Goal: Task Accomplishment & Management: Complete application form

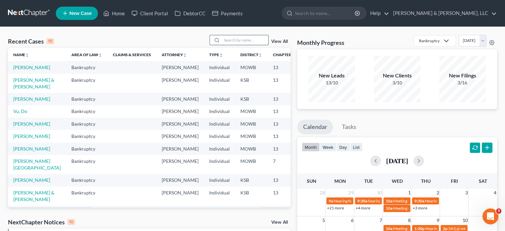
click at [256, 41] on input "search" at bounding box center [245, 40] width 47 height 10
type input "sutton"
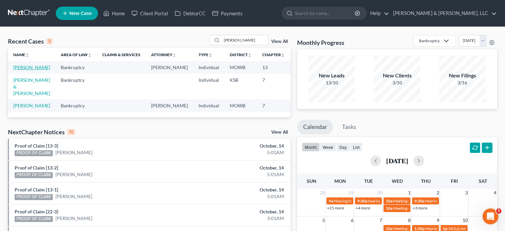
click at [26, 65] on link "[PERSON_NAME]" at bounding box center [31, 67] width 37 height 6
select select "6"
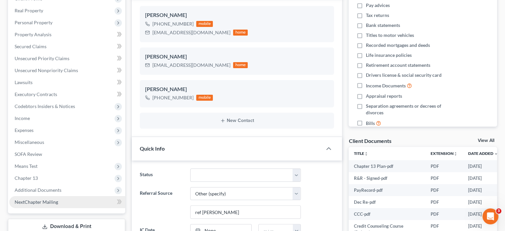
scroll to position [133, 0]
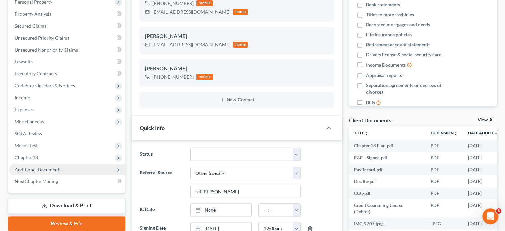
click at [43, 169] on span "Additional Documents" at bounding box center [38, 169] width 47 height 6
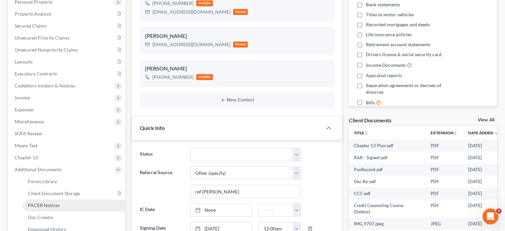
click at [52, 202] on span "PACER Notices" at bounding box center [44, 205] width 32 height 6
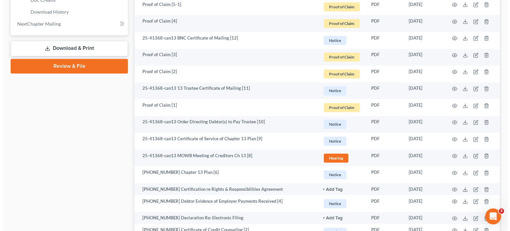
scroll to position [365, 0]
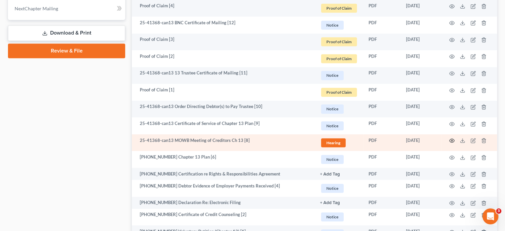
click at [452, 141] on icon "button" at bounding box center [451, 140] width 5 height 5
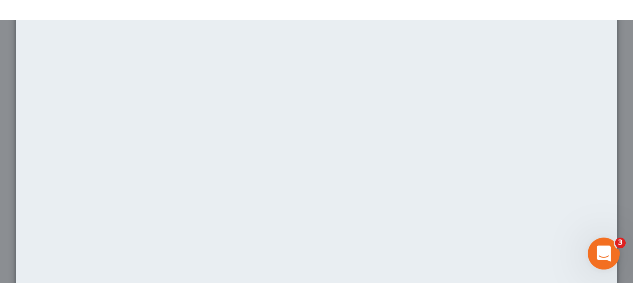
scroll to position [0, 0]
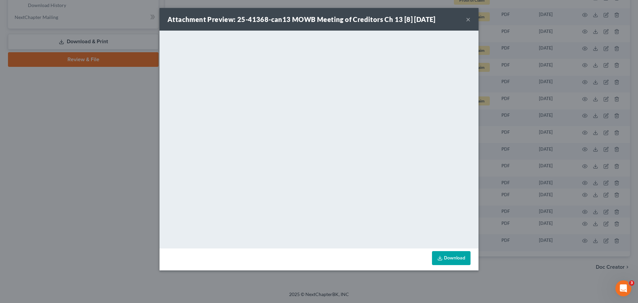
click at [466, 19] on button "×" at bounding box center [468, 19] width 5 height 8
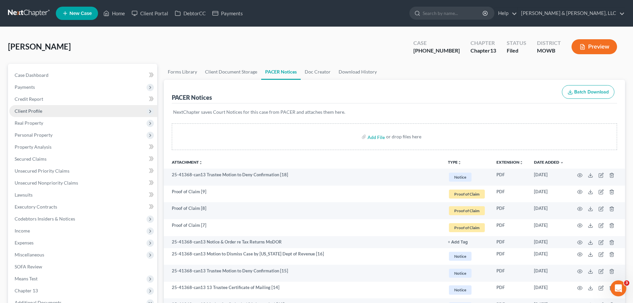
click at [44, 111] on span "Client Profile" at bounding box center [83, 111] width 148 height 12
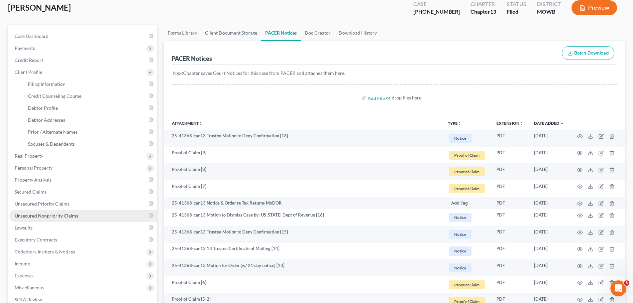
scroll to position [133, 0]
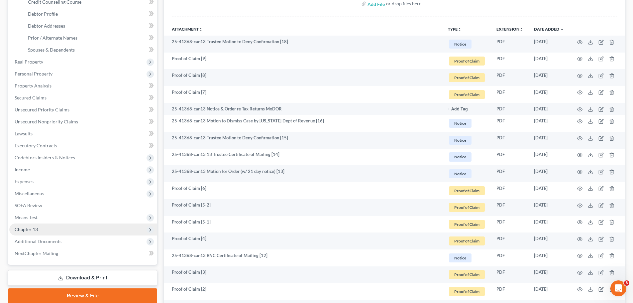
click at [45, 227] on span "Chapter 13" at bounding box center [83, 229] width 148 height 12
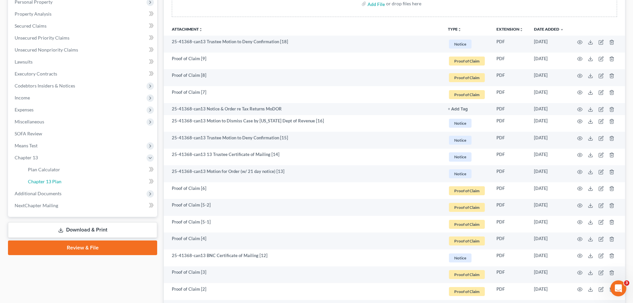
click at [45, 181] on span "Chapter 13 Plan" at bounding box center [45, 181] width 34 height 6
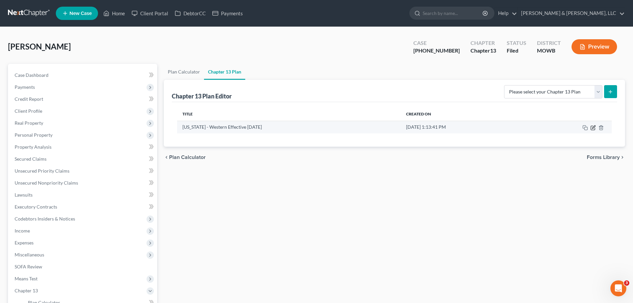
click at [510, 127] on icon "button" at bounding box center [592, 127] width 5 height 5
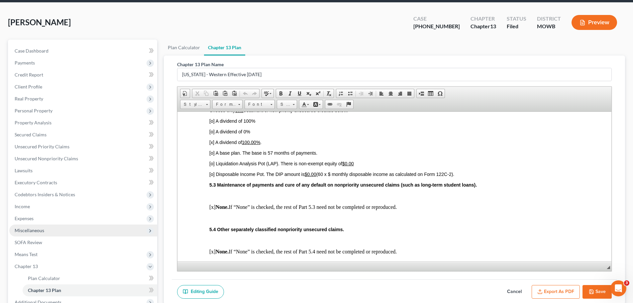
scroll to position [66, 0]
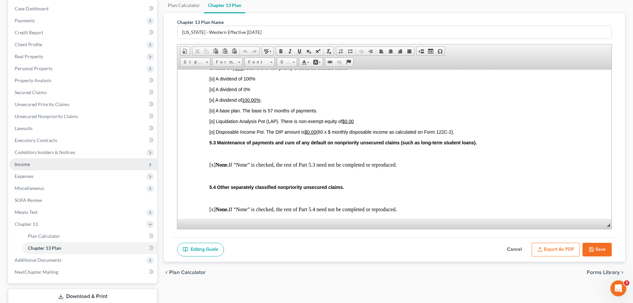
click at [28, 161] on span "Income" at bounding box center [22, 164] width 15 height 6
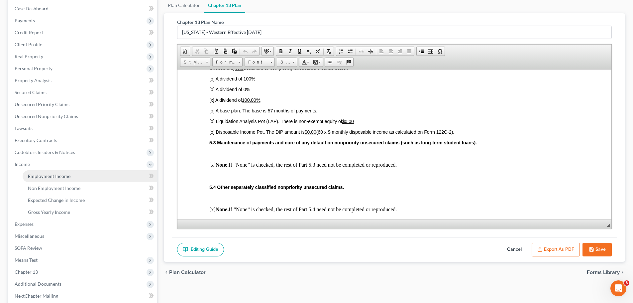
click at [33, 174] on span "Employment Income" at bounding box center [49, 176] width 43 height 6
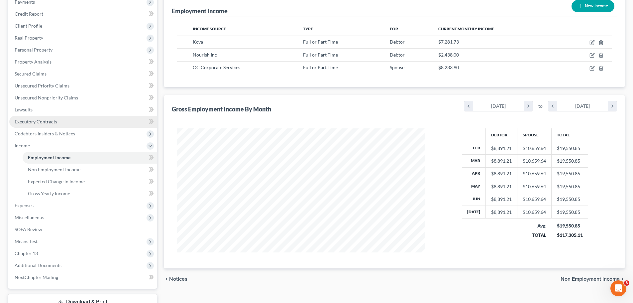
scroll to position [100, 0]
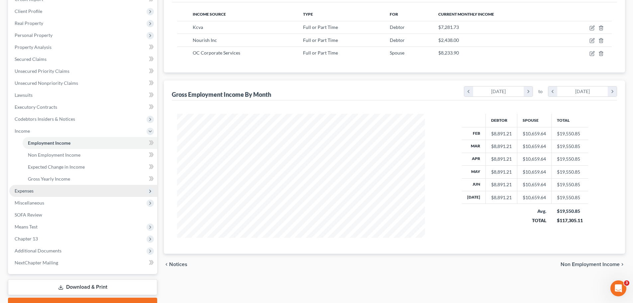
click at [60, 194] on span "Expenses" at bounding box center [83, 191] width 148 height 12
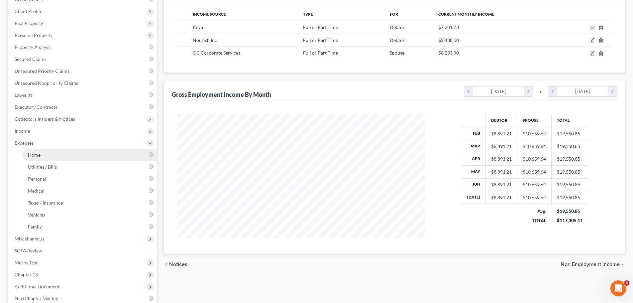
click at [43, 153] on link "Home" at bounding box center [90, 155] width 135 height 12
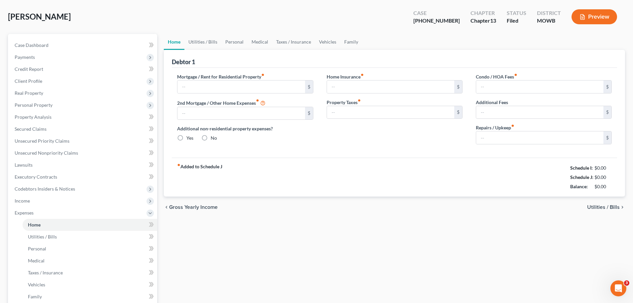
type input "2,564.00"
type input "0.00"
radio input "true"
type input "0.00"
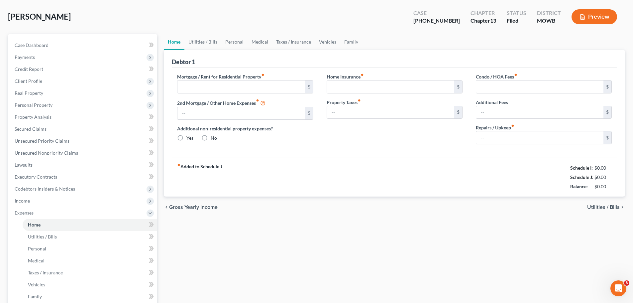
type input "0.00"
type input "265.00"
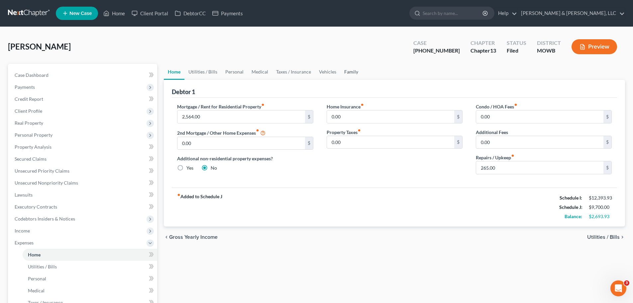
click at [350, 74] on link "Family" at bounding box center [351, 72] width 22 height 16
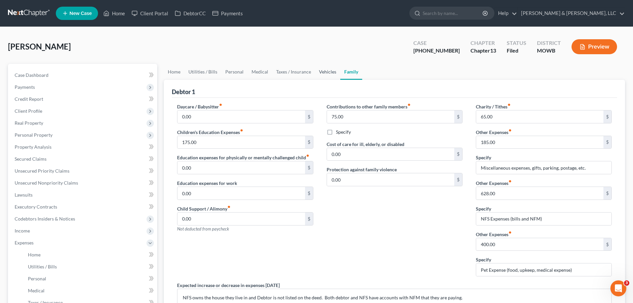
click at [327, 72] on link "Vehicles" at bounding box center [327, 72] width 25 height 16
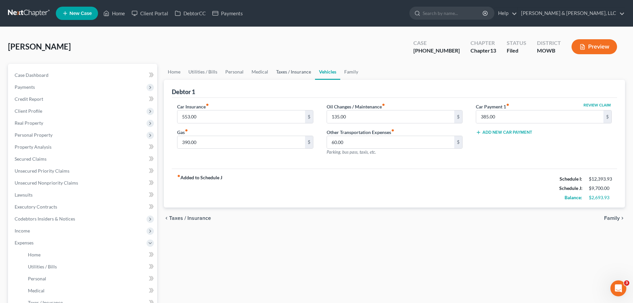
click at [296, 71] on link "Taxes / Insurance" at bounding box center [293, 72] width 43 height 16
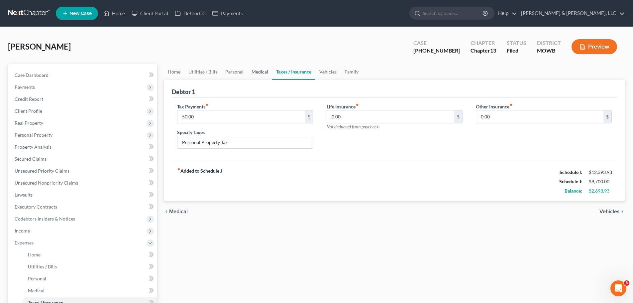
click at [257, 74] on link "Medical" at bounding box center [260, 72] width 25 height 16
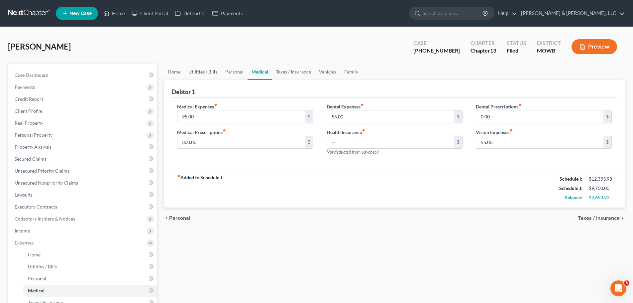
click at [214, 75] on link "Utilities / Bills" at bounding box center [202, 72] width 37 height 16
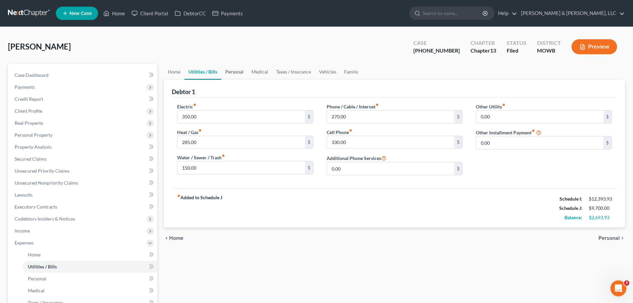
click at [223, 77] on link "Personal" at bounding box center [234, 72] width 26 height 16
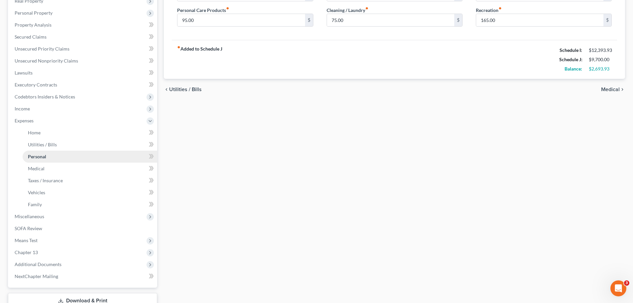
scroll to position [133, 0]
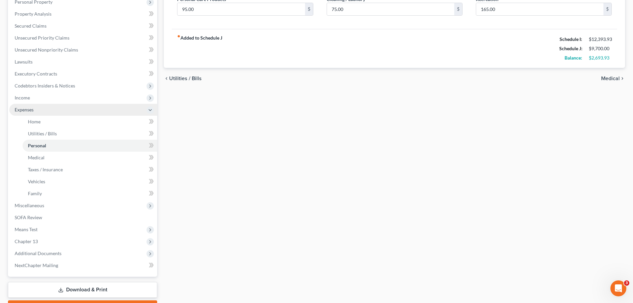
drag, startPoint x: 31, startPoint y: 109, endPoint x: 50, endPoint y: 106, distance: 18.5
click at [31, 109] on span "Expenses" at bounding box center [24, 110] width 19 height 6
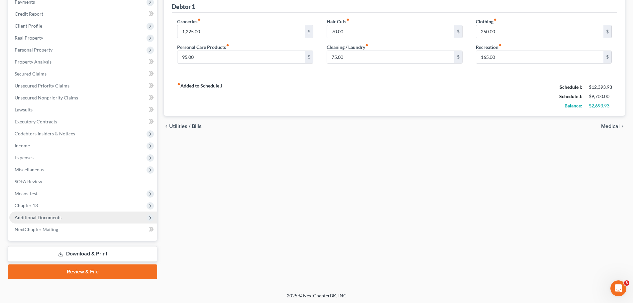
scroll to position [86, 0]
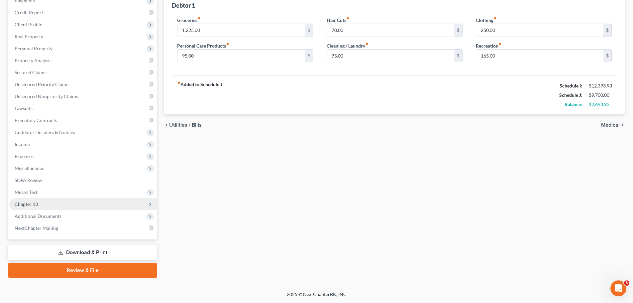
click at [50, 208] on span "Chapter 13" at bounding box center [83, 204] width 148 height 12
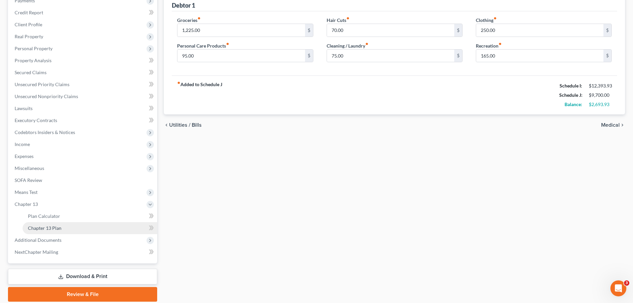
click at [53, 224] on link "Chapter 13 Plan" at bounding box center [90, 228] width 135 height 12
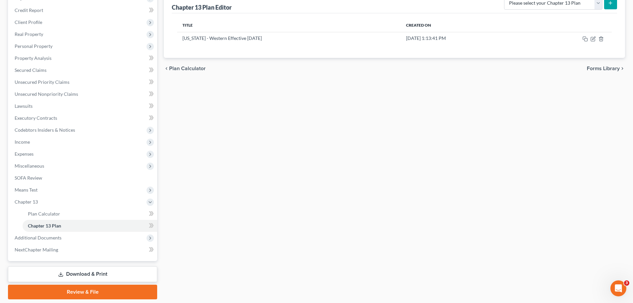
scroll to position [77, 0]
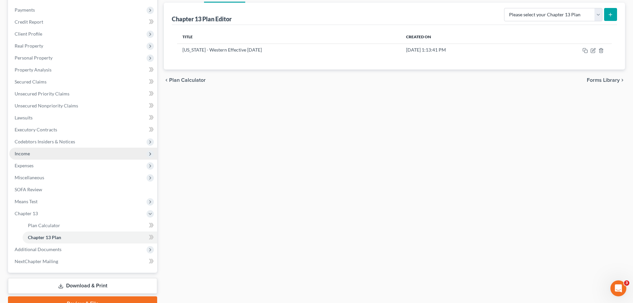
click at [30, 150] on span "Income" at bounding box center [83, 154] width 148 height 12
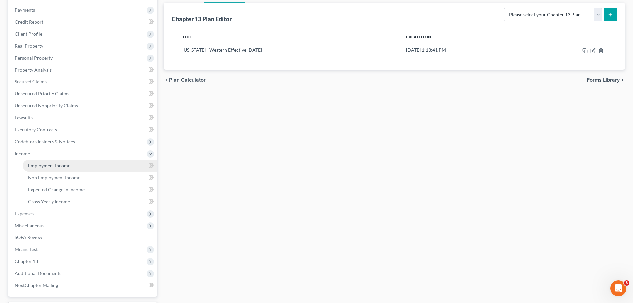
click at [44, 166] on span "Employment Income" at bounding box center [49, 165] width 43 height 6
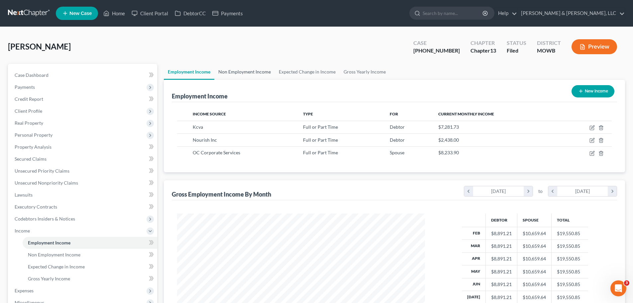
scroll to position [124, 261]
click at [67, 168] on span "Unsecured Priority Claims" at bounding box center [42, 171] width 55 height 6
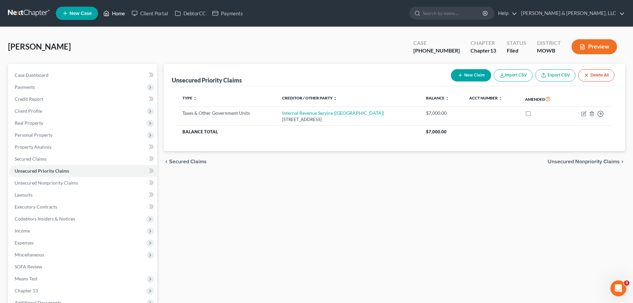
click at [114, 16] on link "Home" at bounding box center [114, 13] width 28 height 12
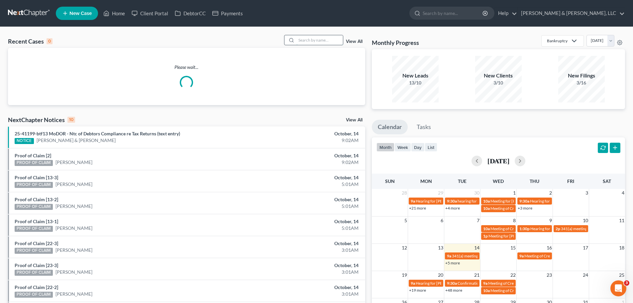
click at [335, 42] on input "search" at bounding box center [319, 40] width 47 height 10
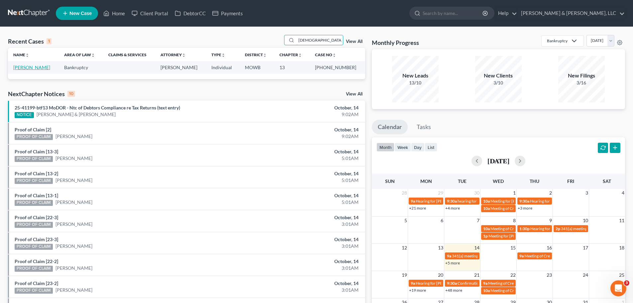
type input "shadd"
click at [44, 67] on link "[PERSON_NAME]" at bounding box center [31, 67] width 37 height 6
select select "2"
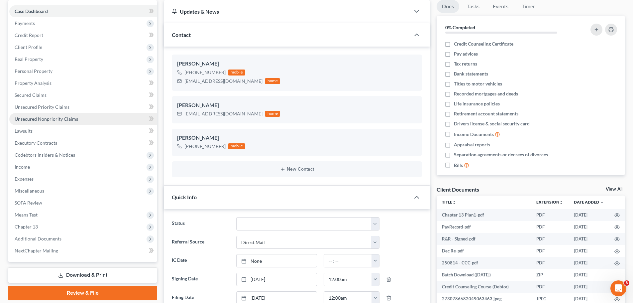
scroll to position [66, 0]
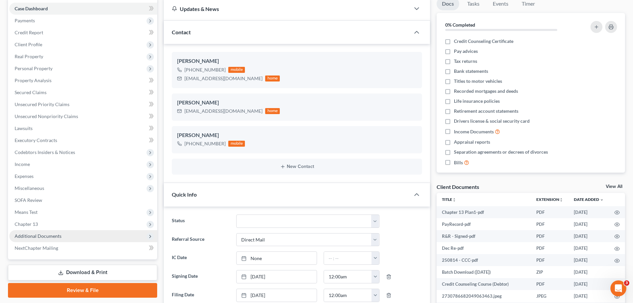
click at [44, 231] on span "Additional Documents" at bounding box center [38, 236] width 47 height 6
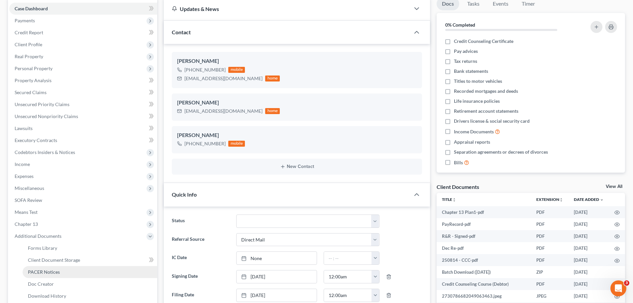
click at [42, 231] on span "PACER Notices" at bounding box center [44, 272] width 32 height 6
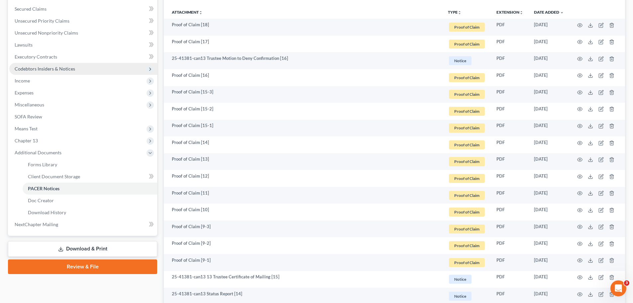
scroll to position [166, 0]
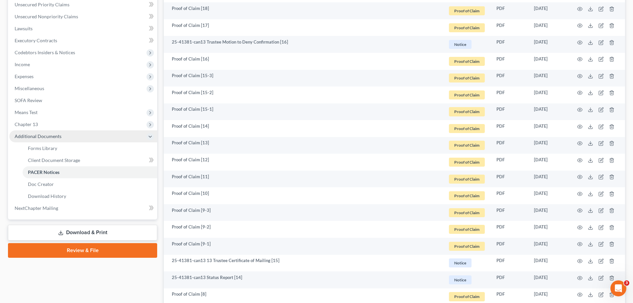
click at [46, 134] on span "Additional Documents" at bounding box center [38, 136] width 47 height 6
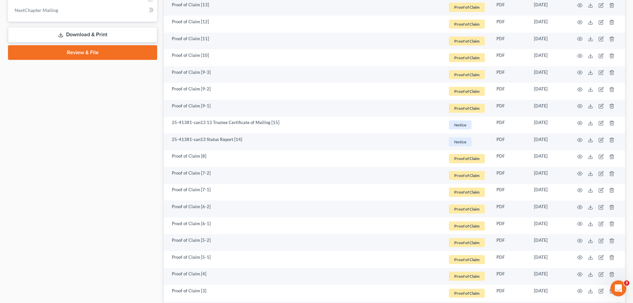
scroll to position [165, 0]
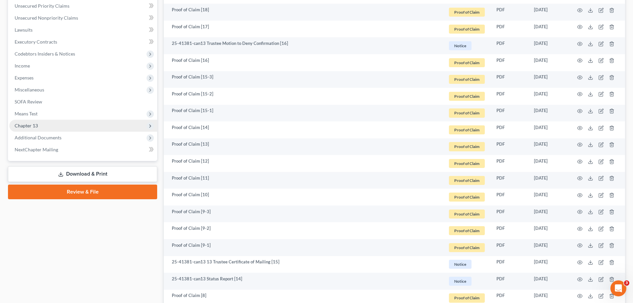
click at [42, 124] on span "Chapter 13" at bounding box center [83, 126] width 148 height 12
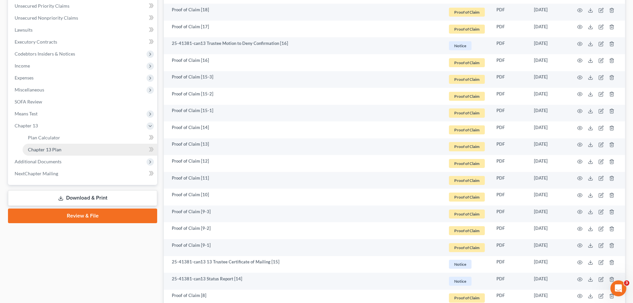
click at [50, 151] on span "Chapter 13 Plan" at bounding box center [45, 150] width 34 height 6
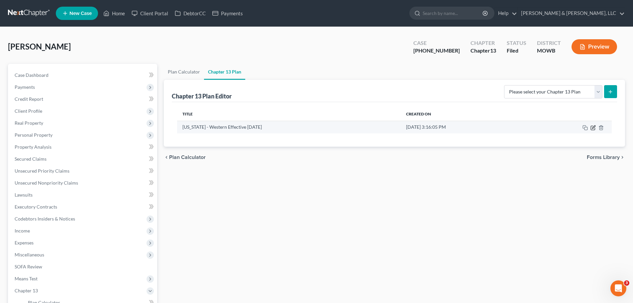
click at [510, 126] on icon "button" at bounding box center [592, 127] width 5 height 5
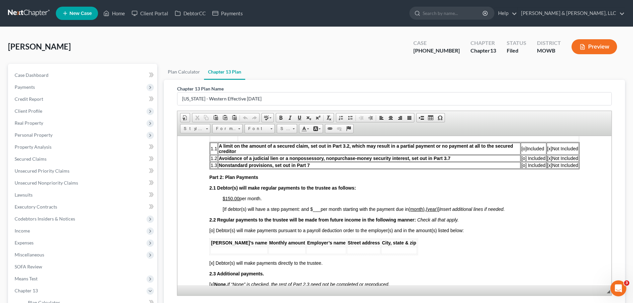
scroll to position [266, 0]
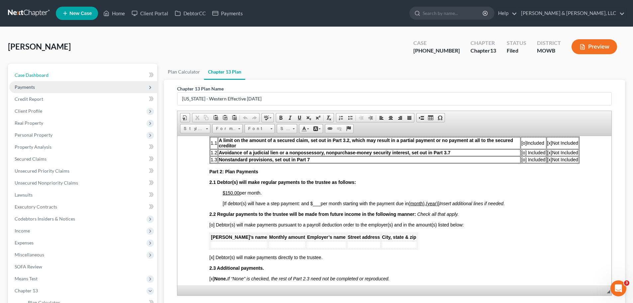
drag, startPoint x: 45, startPoint y: 77, endPoint x: 128, endPoint y: 83, distance: 83.9
click at [45, 77] on span "Case Dashboard" at bounding box center [32, 75] width 34 height 6
select select "2"
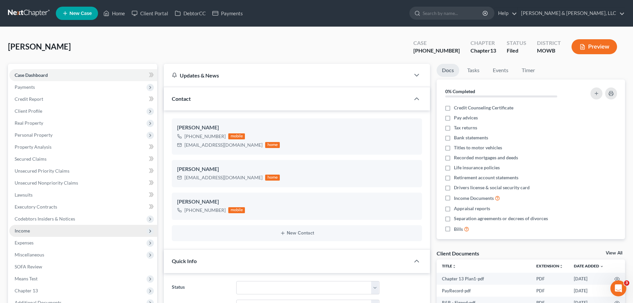
click at [47, 225] on span "Income" at bounding box center [83, 231] width 148 height 12
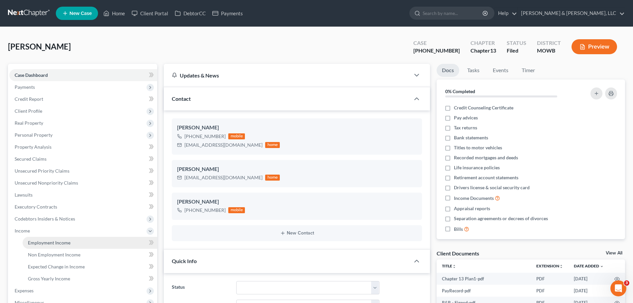
click at [48, 231] on link "Employment Income" at bounding box center [90, 243] width 135 height 12
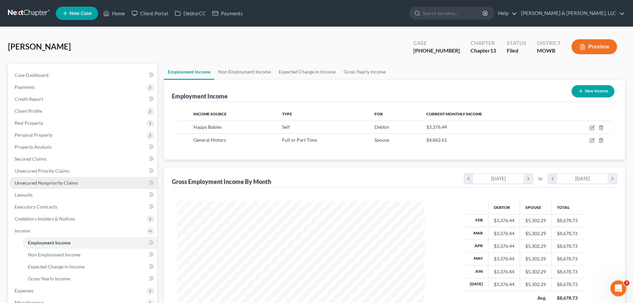
scroll to position [124, 261]
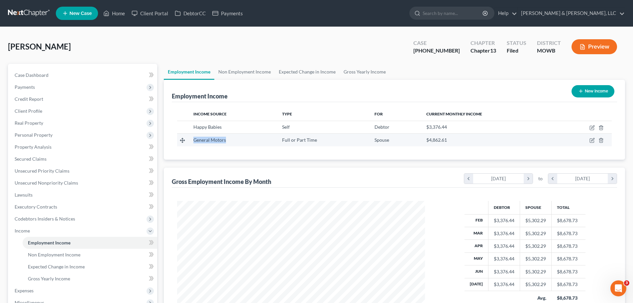
drag, startPoint x: 194, startPoint y: 141, endPoint x: 226, endPoint y: 142, distance: 31.9
click at [226, 142] on div "General Motors" at bounding box center [232, 140] width 78 height 7
click at [225, 140] on span "General Motors" at bounding box center [209, 140] width 33 height 6
drag, startPoint x: 224, startPoint y: 141, endPoint x: 192, endPoint y: 143, distance: 31.6
click at [192, 143] on td "General Motors" at bounding box center [232, 140] width 89 height 13
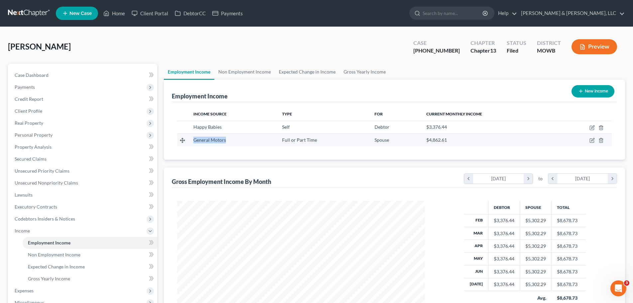
scroll to position [33, 0]
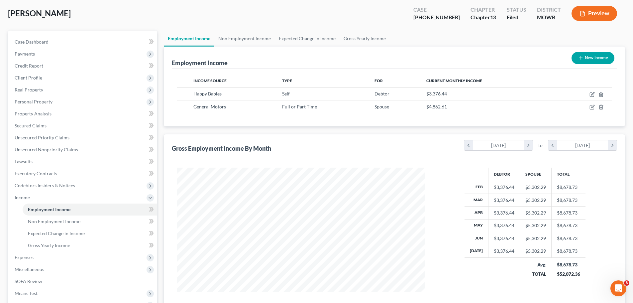
click at [199, 141] on div "Gross Employment Income By Month chevron_left February 2025 chevron_right to ch…" at bounding box center [394, 144] width 445 height 20
click at [58, 40] on link "Case Dashboard" at bounding box center [83, 42] width 148 height 12
select select "2"
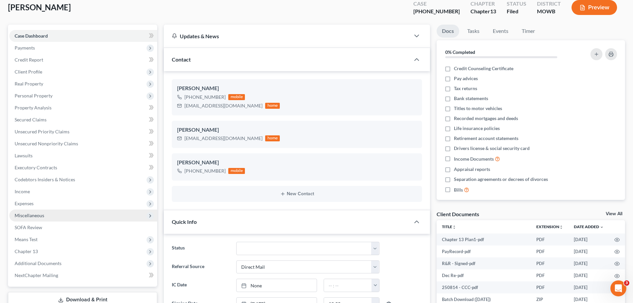
scroll to position [100, 0]
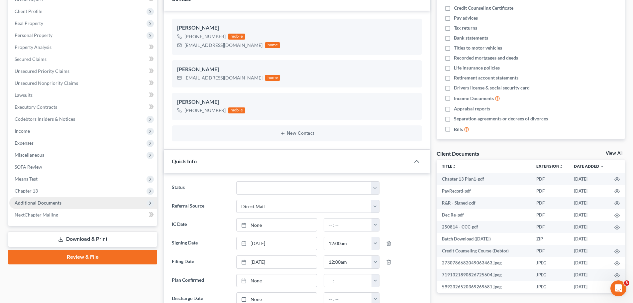
drag, startPoint x: 60, startPoint y: 200, endPoint x: 64, endPoint y: 202, distance: 5.1
click at [60, 200] on span "Additional Documents" at bounding box center [38, 203] width 47 height 6
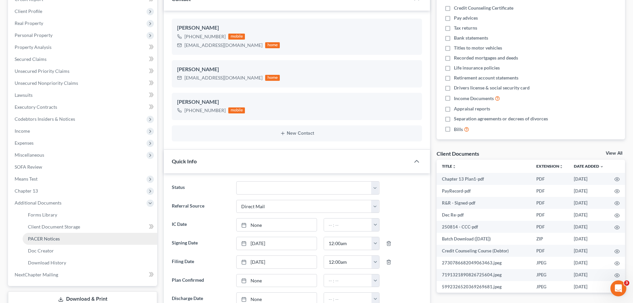
drag, startPoint x: 64, startPoint y: 238, endPoint x: 134, endPoint y: 167, distance: 100.1
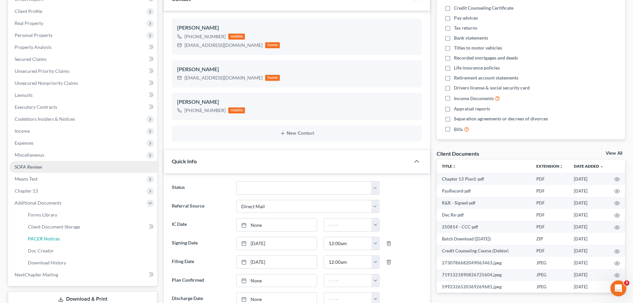
click at [64, 231] on link "PACER Notices" at bounding box center [90, 239] width 135 height 12
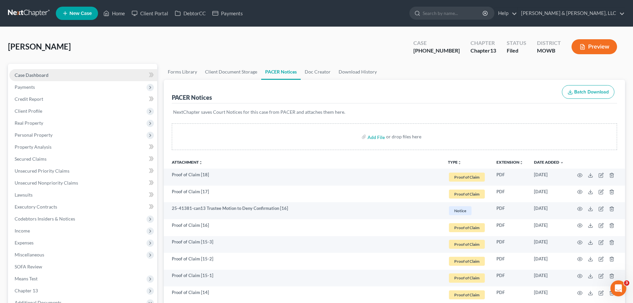
click at [54, 69] on link "Case Dashboard" at bounding box center [83, 75] width 148 height 12
select select "2"
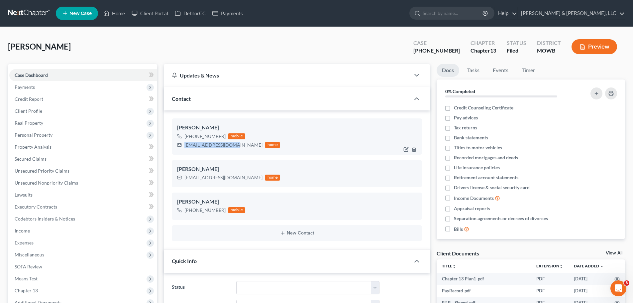
drag, startPoint x: 185, startPoint y: 146, endPoint x: 235, endPoint y: 145, distance: 50.5
click at [235, 145] on div "shadduck25@yahoo.com home" at bounding box center [228, 145] width 103 height 9
copy div "shadduck25@yahoo.com"
click at [124, 12] on link "Home" at bounding box center [114, 13] width 28 height 12
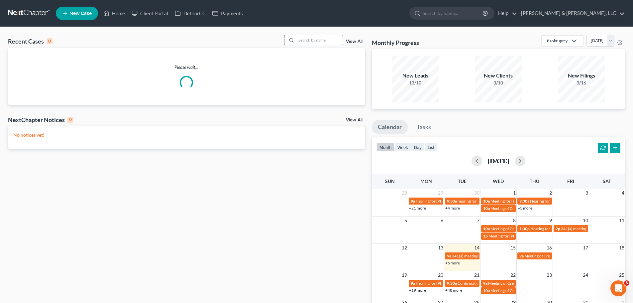
click at [304, 42] on input "search" at bounding box center [319, 40] width 47 height 10
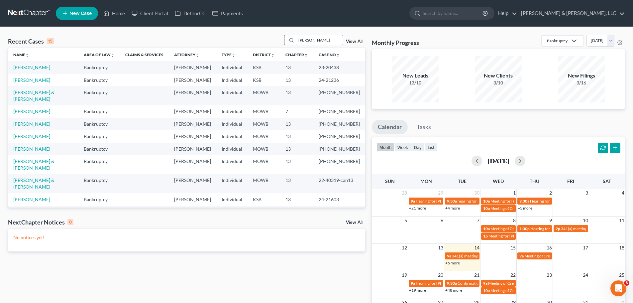
type input "simmons"
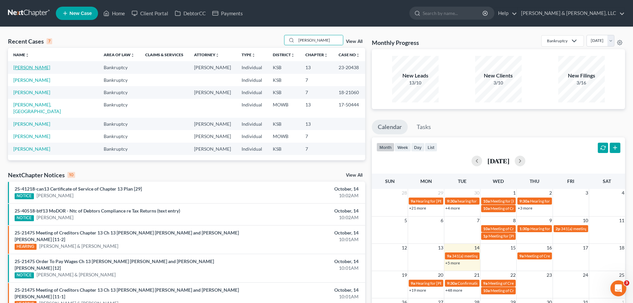
click at [33, 67] on link "[PERSON_NAME]" at bounding box center [31, 67] width 37 height 6
select select "6"
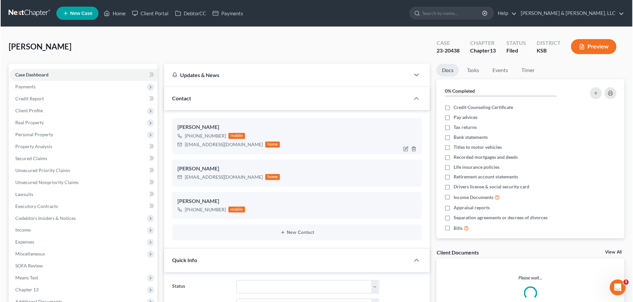
scroll to position [63, 0]
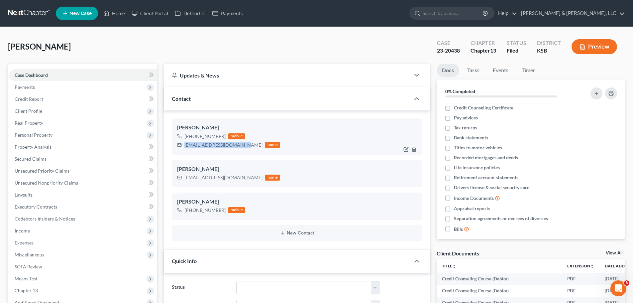
drag, startPoint x: 184, startPoint y: 146, endPoint x: 246, endPoint y: 146, distance: 62.1
click at [246, 146] on div "simmonsmia8819@yahoo.com home" at bounding box center [228, 145] width 103 height 9
copy div "simmonsmia8819@yahoo.com"
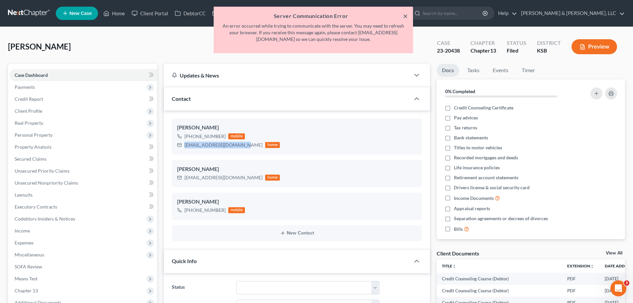
drag, startPoint x: 405, startPoint y: 17, endPoint x: 385, endPoint y: 3, distance: 24.3
click at [405, 17] on button "×" at bounding box center [405, 16] width 5 height 8
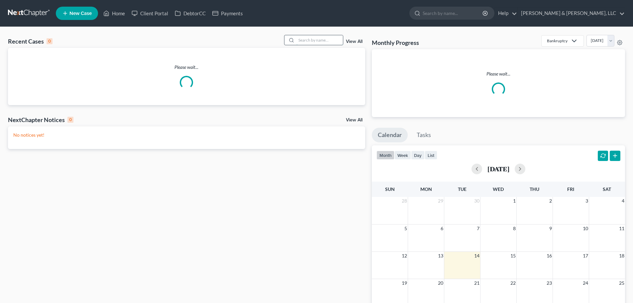
click at [315, 41] on input "search" at bounding box center [319, 40] width 47 height 10
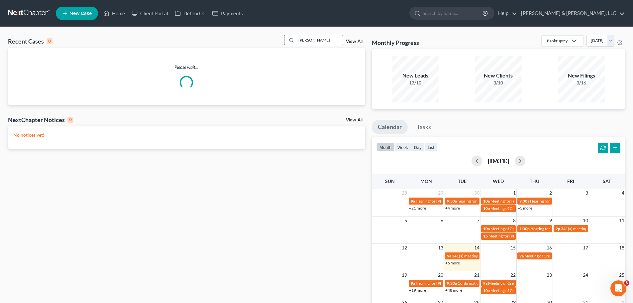
type input "norris"
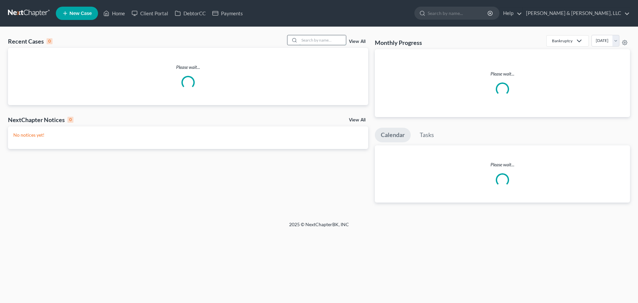
click at [317, 43] on input "search" at bounding box center [322, 40] width 47 height 10
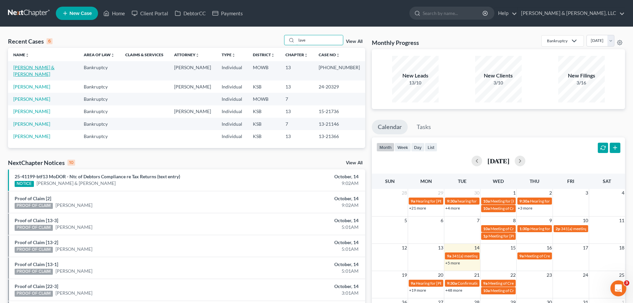
type input "lave"
click at [50, 65] on link "[PERSON_NAME] & [PERSON_NAME]" at bounding box center [33, 70] width 41 height 12
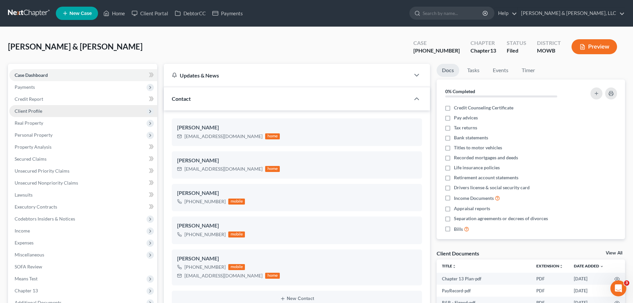
click at [55, 108] on span "Client Profile" at bounding box center [83, 111] width 148 height 12
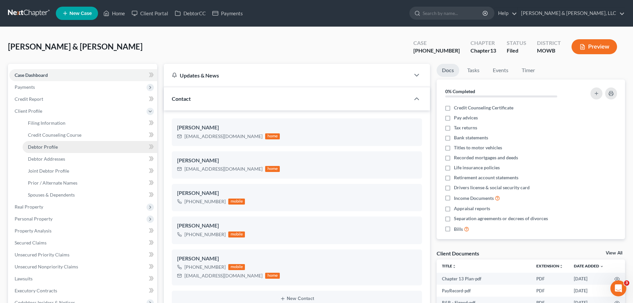
click at [58, 149] on link "Debtor Profile" at bounding box center [90, 147] width 135 height 12
select select "1"
select select "4"
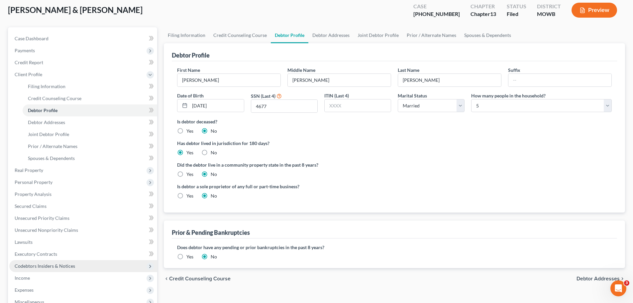
scroll to position [170, 0]
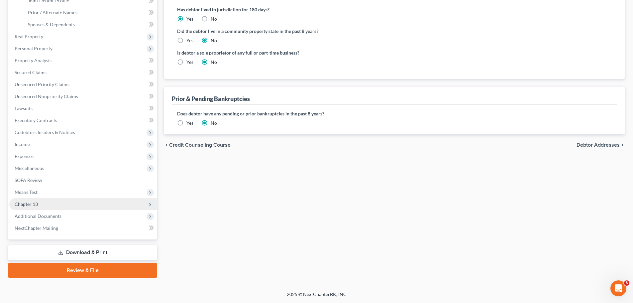
click at [37, 202] on span "Chapter 13" at bounding box center [26, 204] width 23 height 6
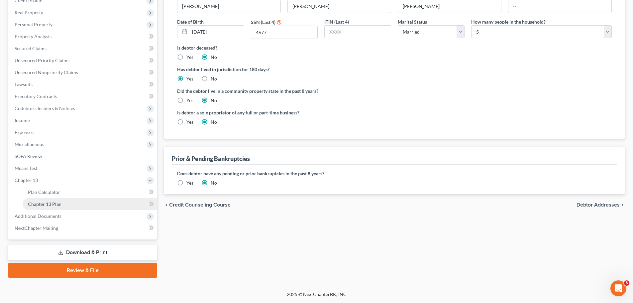
click at [39, 201] on span "Chapter 13 Plan" at bounding box center [45, 204] width 34 height 6
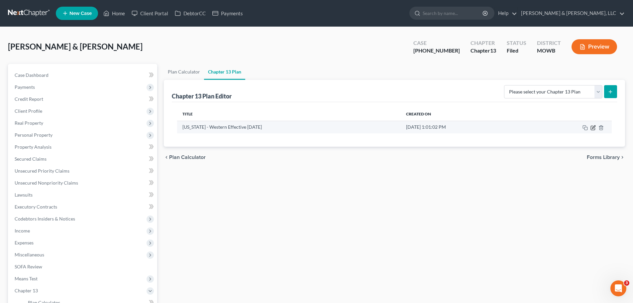
click at [593, 129] on icon "button" at bounding box center [592, 127] width 5 height 5
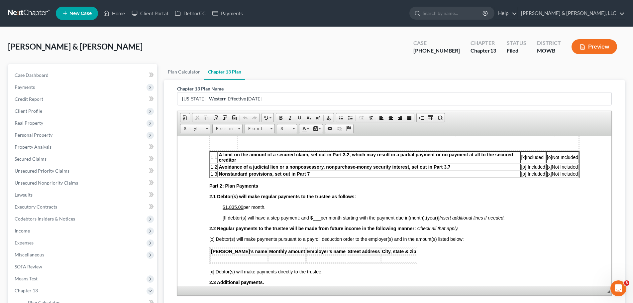
scroll to position [299, 0]
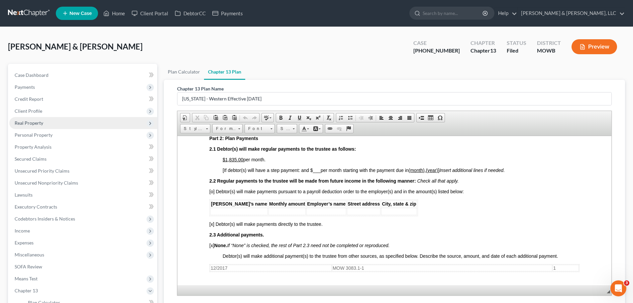
click at [32, 125] on span "Real Property" at bounding box center [29, 123] width 29 height 6
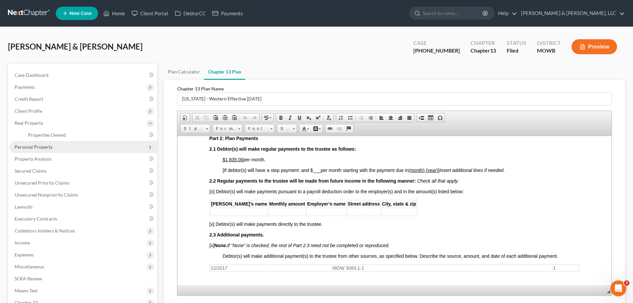
click at [39, 146] on span "Personal Property" at bounding box center [34, 147] width 38 height 6
click at [39, 147] on span "Vehicles Owned" at bounding box center [44, 147] width 33 height 6
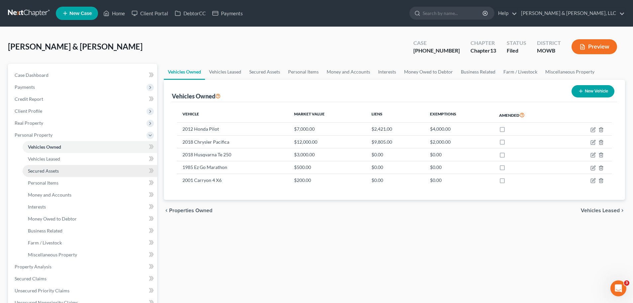
click at [51, 168] on span "Secured Assets" at bounding box center [43, 171] width 31 height 6
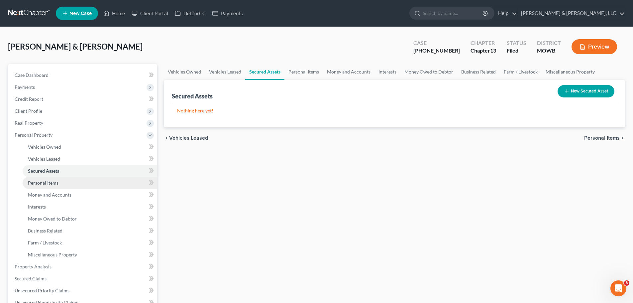
click at [50, 182] on span "Personal Items" at bounding box center [43, 183] width 31 height 6
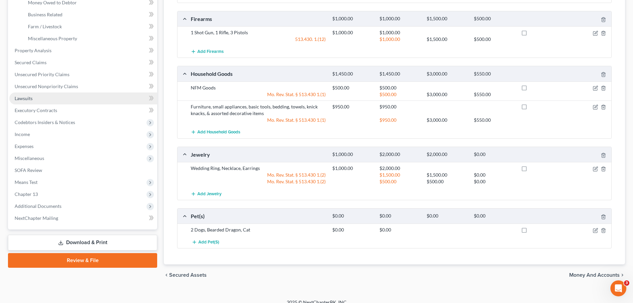
scroll to position [224, 0]
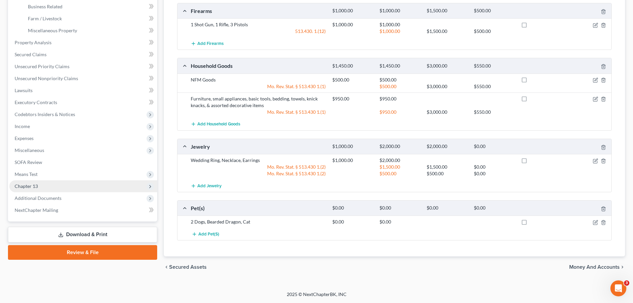
click at [37, 184] on span "Chapter 13" at bounding box center [26, 186] width 23 height 6
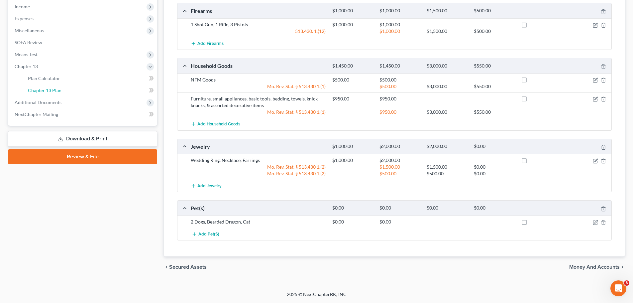
click at [51, 91] on span "Chapter 13 Plan" at bounding box center [45, 90] width 34 height 6
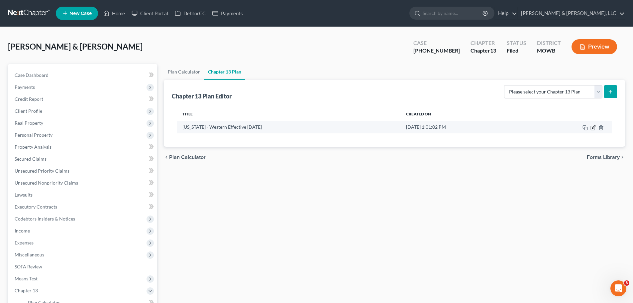
click at [591, 128] on icon "button" at bounding box center [592, 127] width 5 height 5
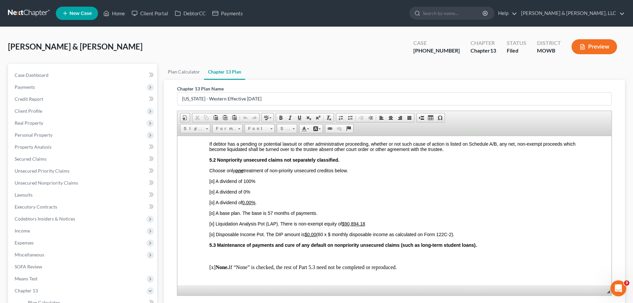
scroll to position [1362, 0]
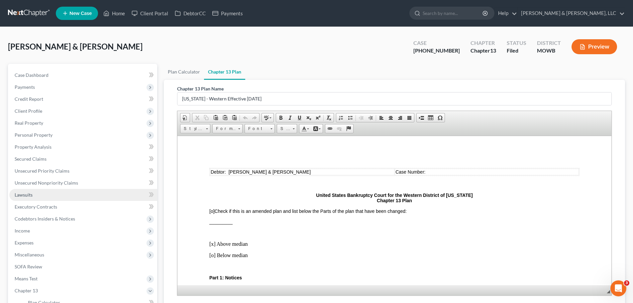
click at [59, 199] on link "Lawsuits" at bounding box center [83, 195] width 148 height 12
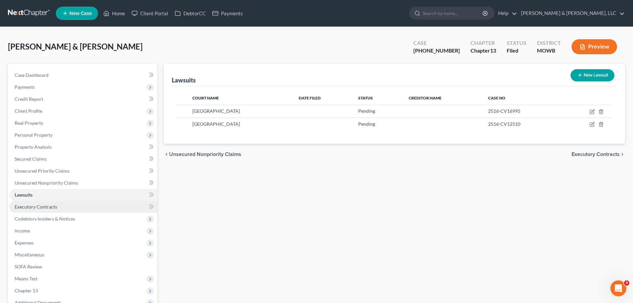
click at [54, 211] on link "Executory Contracts" at bounding box center [83, 207] width 148 height 12
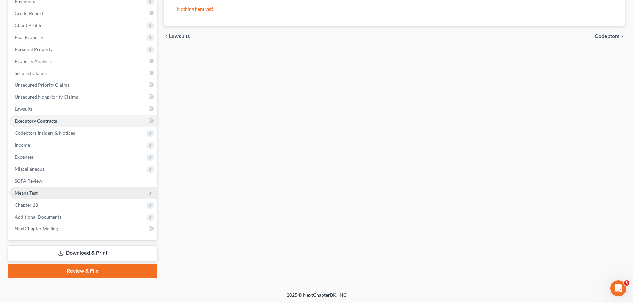
scroll to position [86, 0]
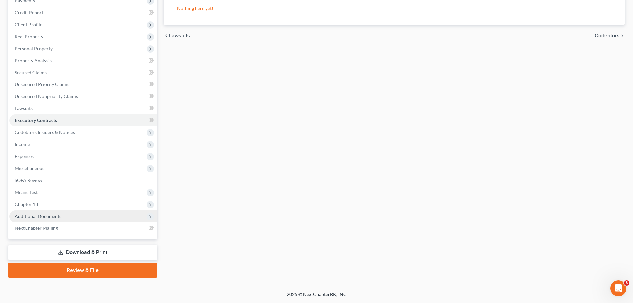
click at [58, 218] on span "Additional Documents" at bounding box center [38, 216] width 47 height 6
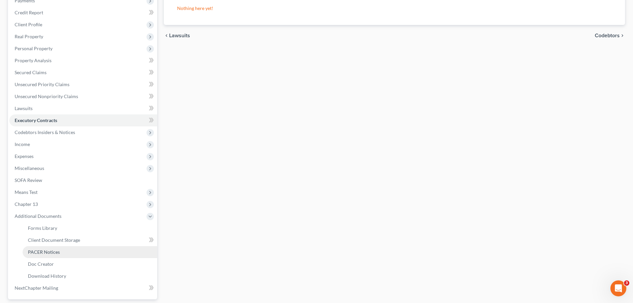
click at [58, 250] on span "PACER Notices" at bounding box center [44, 252] width 32 height 6
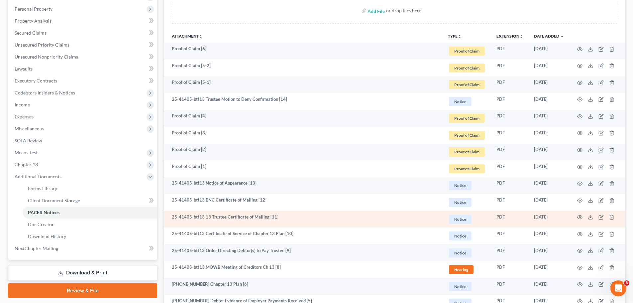
scroll to position [111, 0]
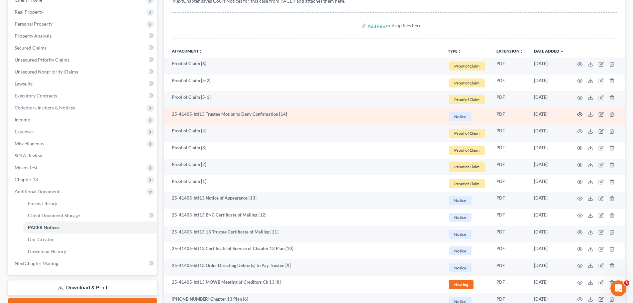
click at [581, 114] on icon "button" at bounding box center [579, 114] width 5 height 5
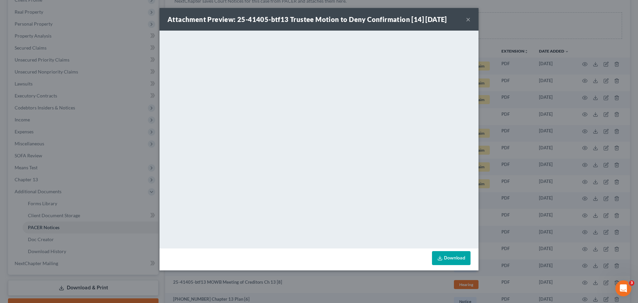
click at [469, 20] on button "×" at bounding box center [468, 19] width 5 height 8
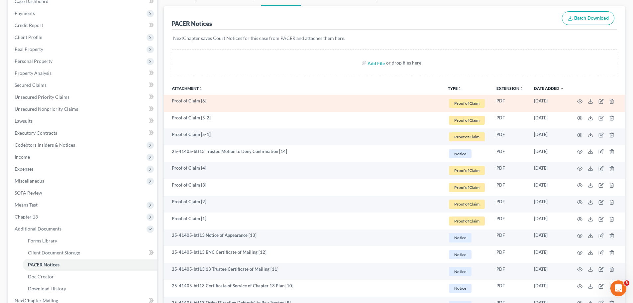
scroll to position [0, 0]
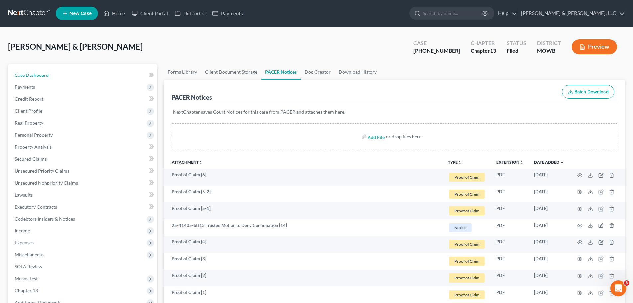
click at [39, 72] on span "Case Dashboard" at bounding box center [32, 75] width 34 height 6
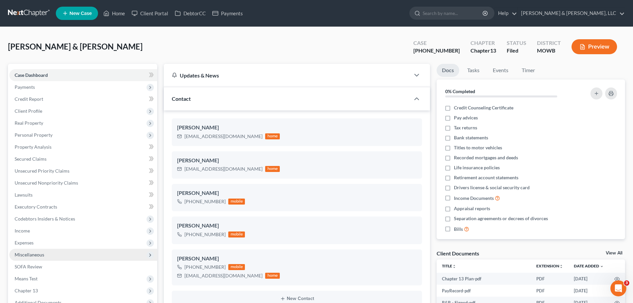
scroll to position [100, 0]
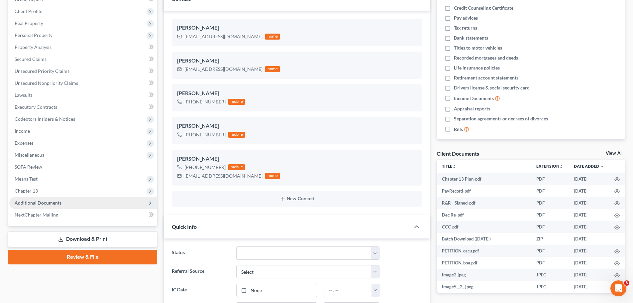
click at [46, 198] on span "Additional Documents" at bounding box center [83, 203] width 148 height 12
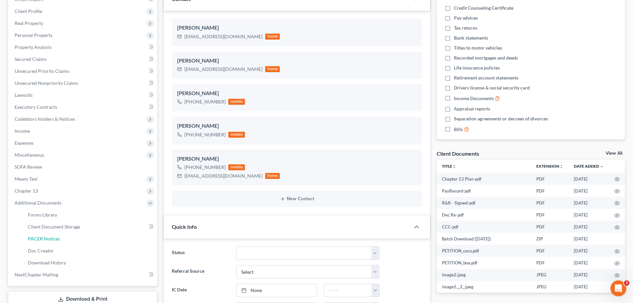
click at [59, 235] on link "PACER Notices" at bounding box center [90, 239] width 135 height 12
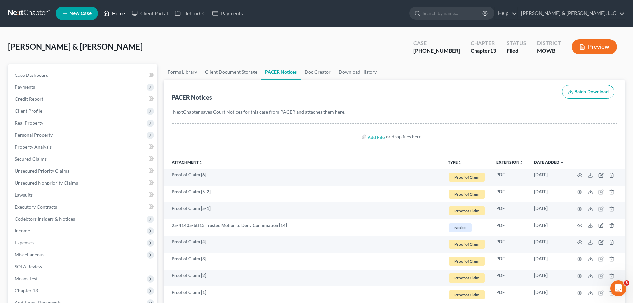
click at [119, 14] on link "Home" at bounding box center [114, 13] width 28 height 12
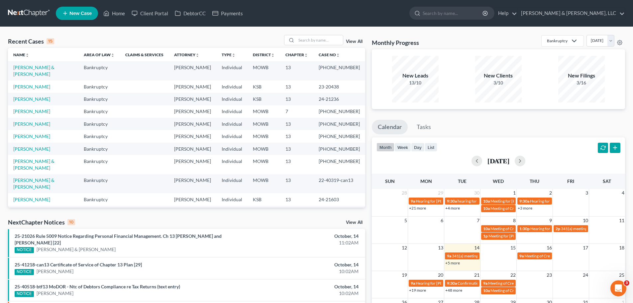
click at [334, 5] on nav "Home New Case Client Portal DebtorCC Payments [PERSON_NAME] & [PERSON_NAME], LL…" at bounding box center [316, 13] width 633 height 27
